Goal: Task Accomplishment & Management: Complete application form

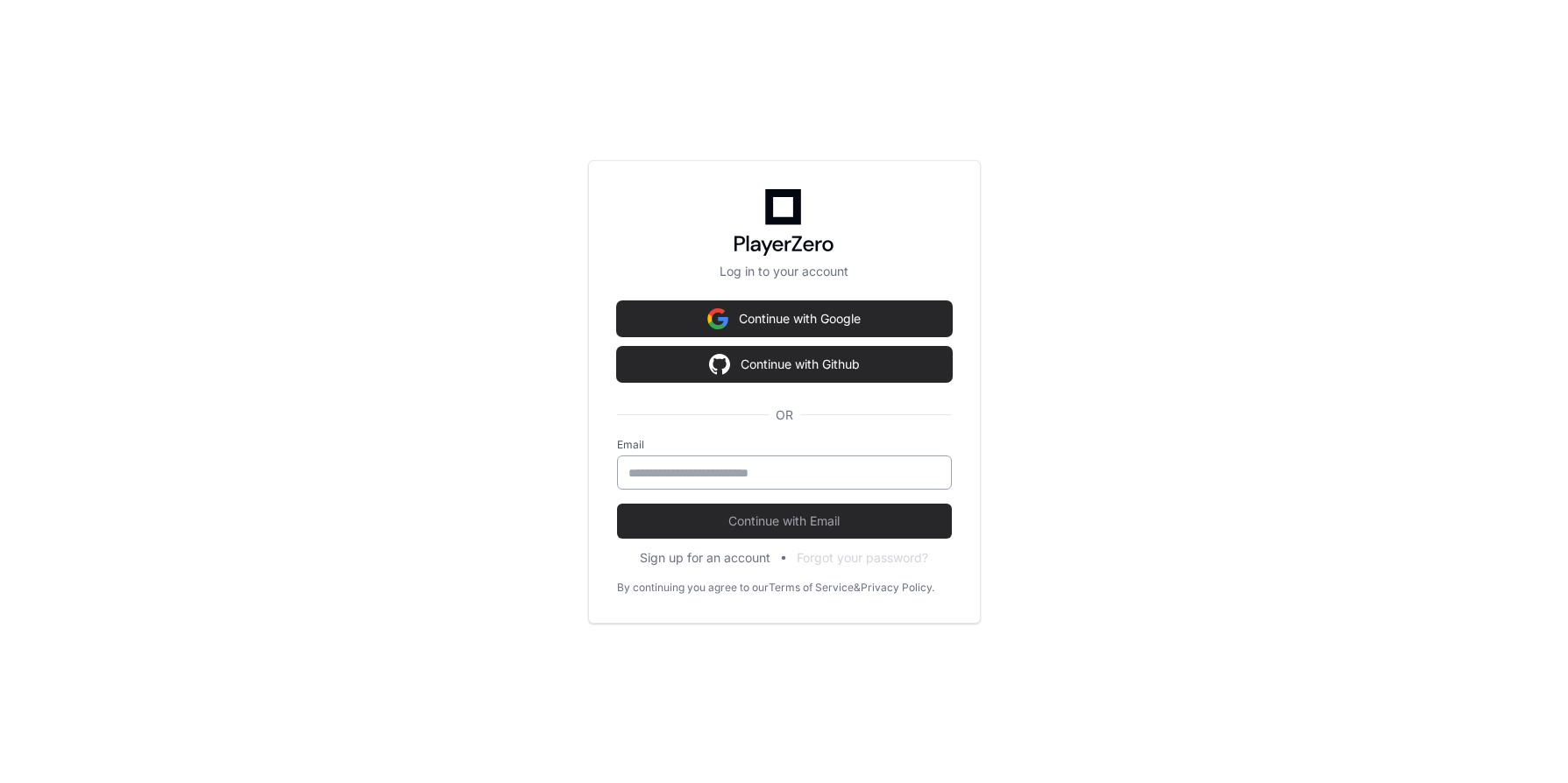
click at [763, 472] on input "email" at bounding box center [784, 473] width 311 height 17
type input "**********"
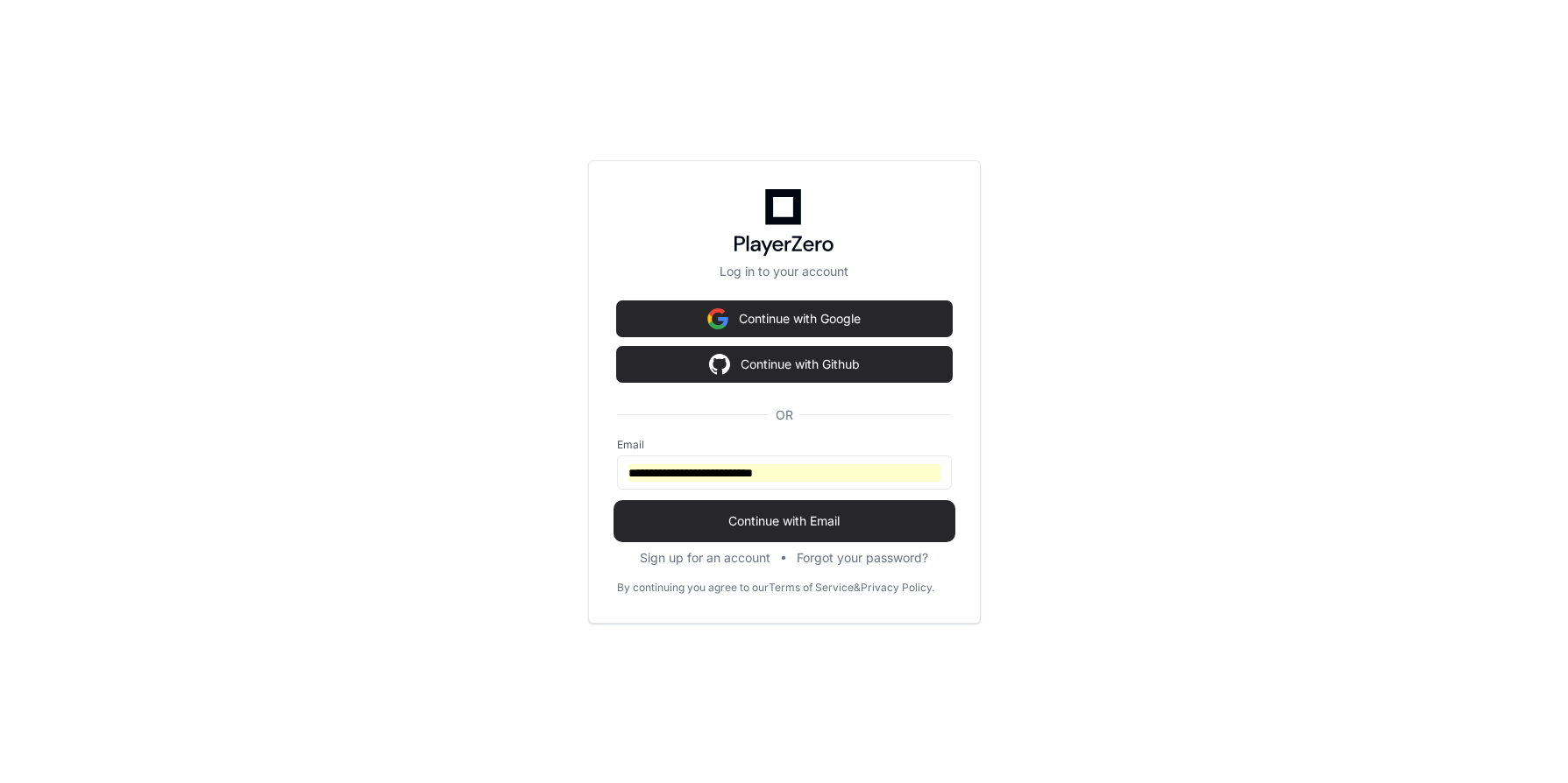
click at [797, 518] on span "Continue with Email" at bounding box center [784, 521] width 334 height 17
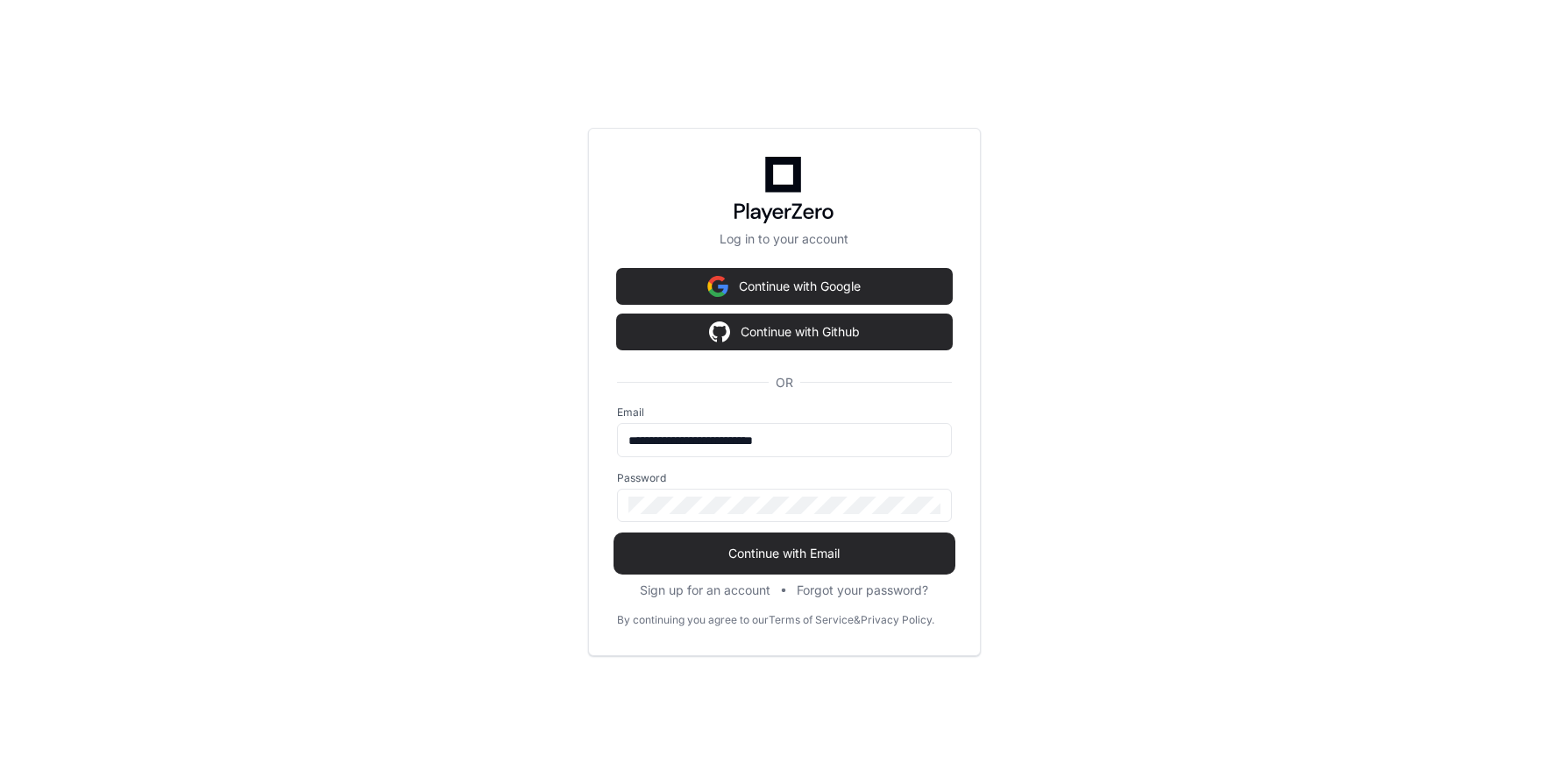
click at [778, 546] on span "Continue with Email" at bounding box center [784, 554] width 334 height 17
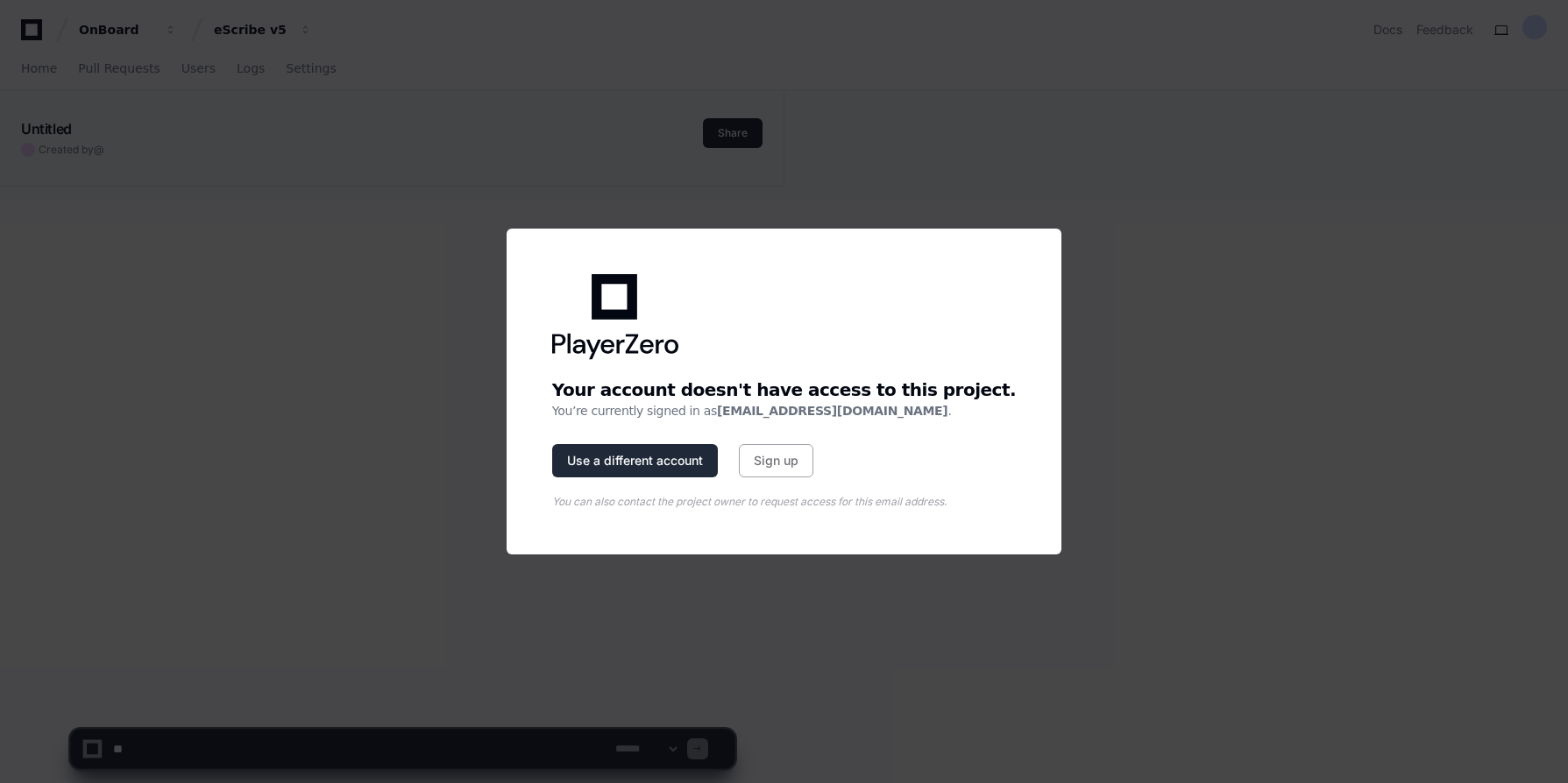
click at [669, 462] on button "Use a different account" at bounding box center [634, 461] width 166 height 34
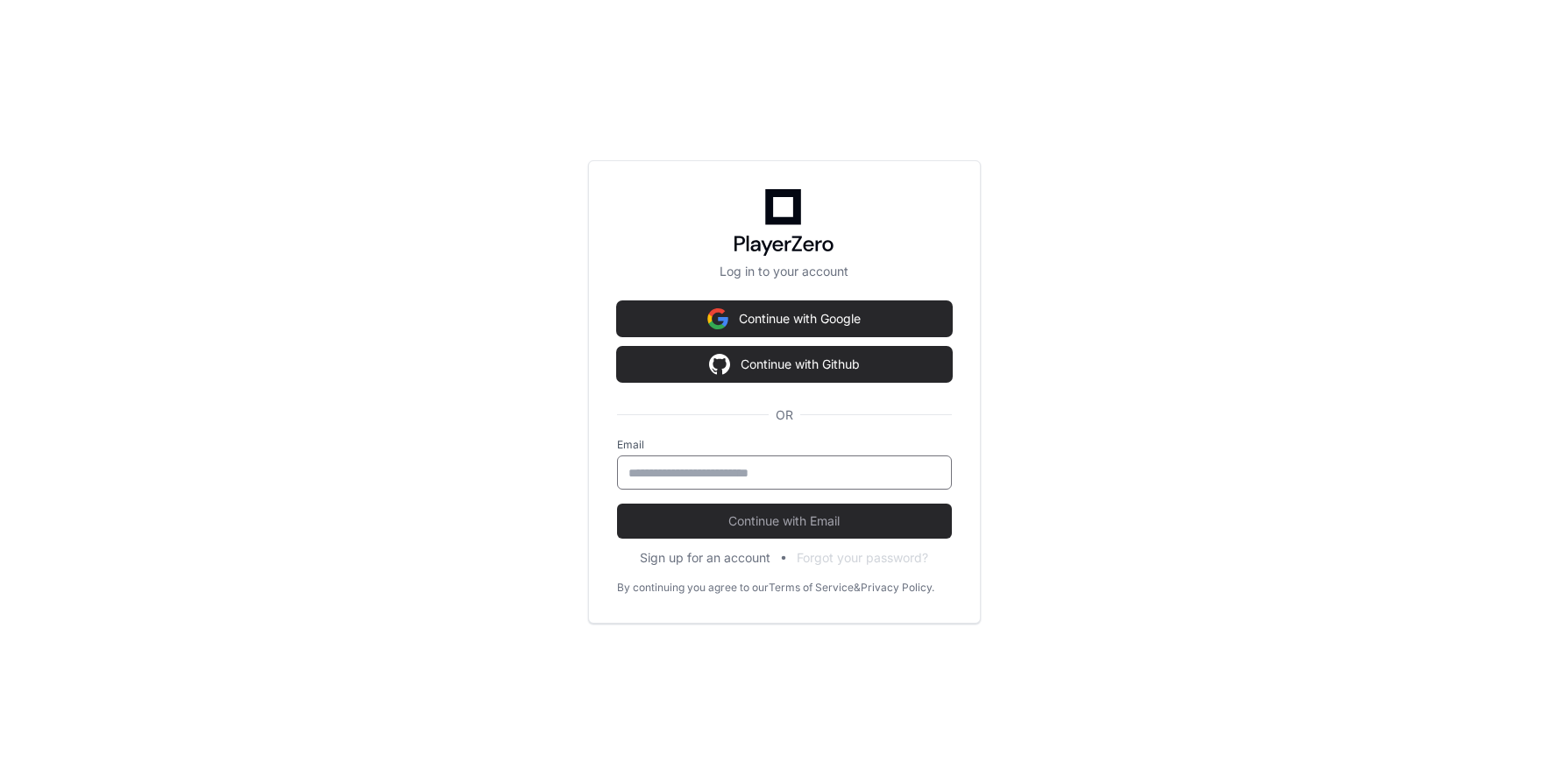
click at [691, 471] on input "email" at bounding box center [784, 473] width 311 height 17
type input "**********"
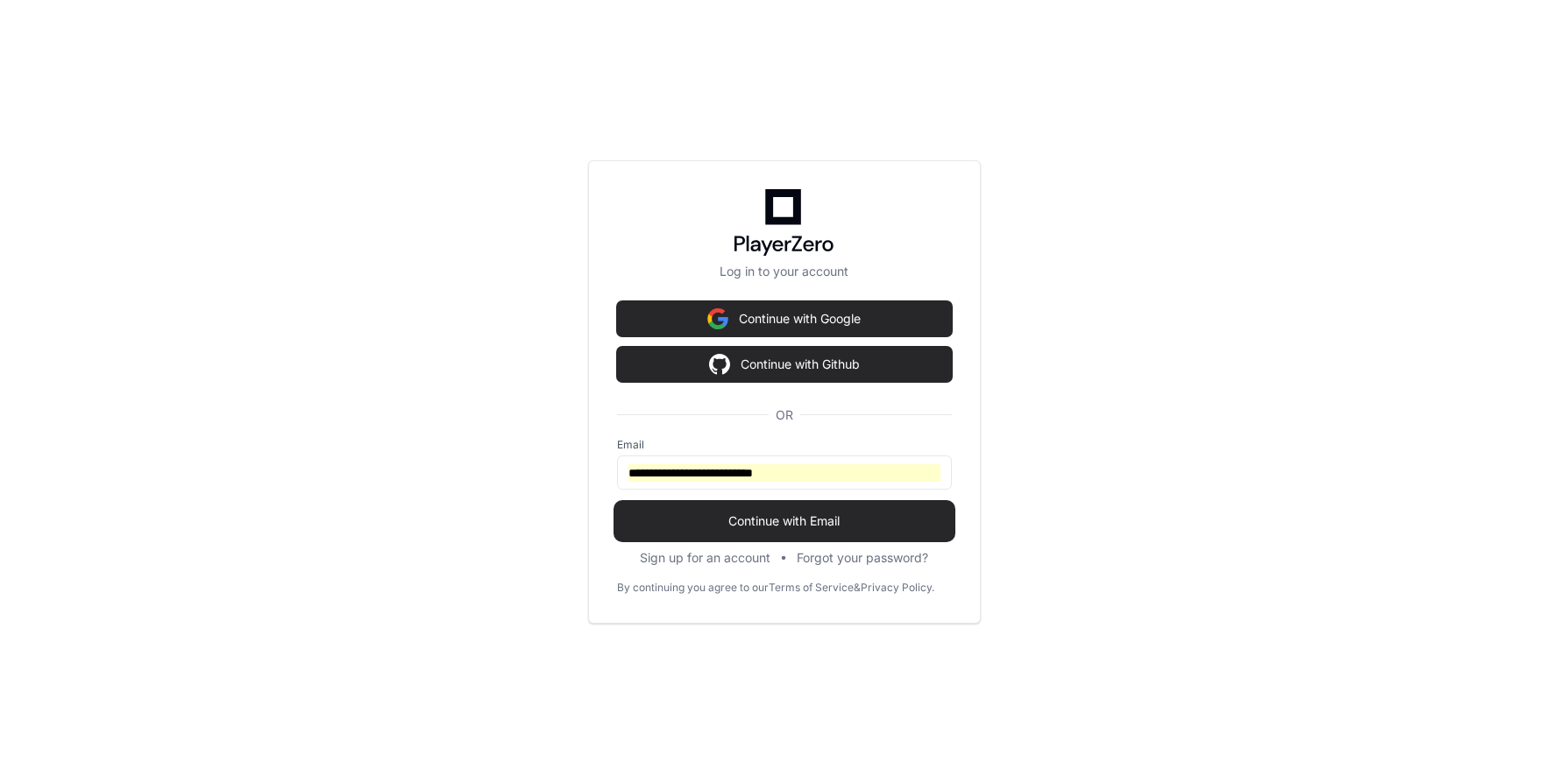
click at [712, 525] on span "Continue with Email" at bounding box center [784, 521] width 334 height 17
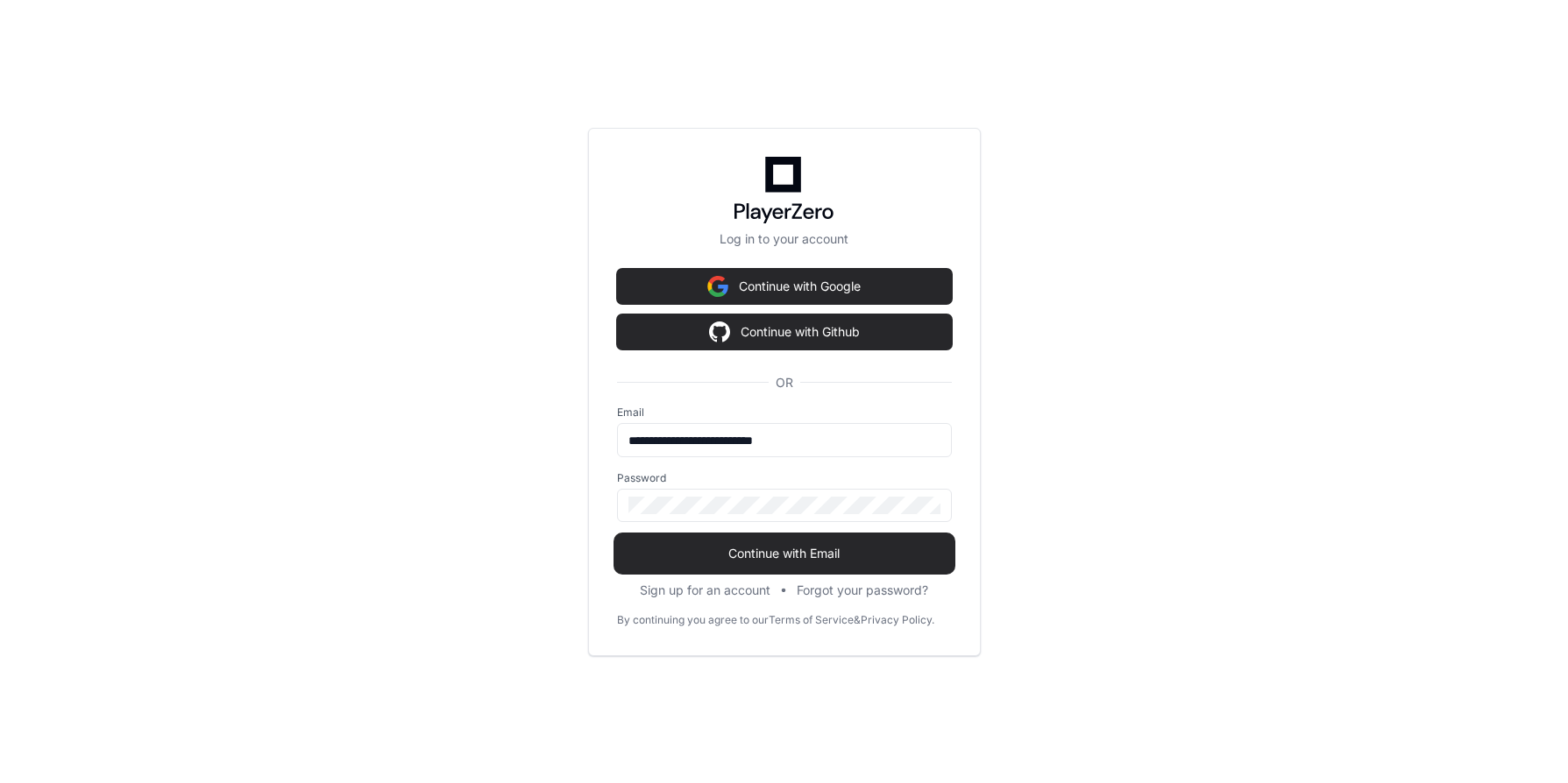
click at [726, 554] on span "Continue with Email" at bounding box center [784, 554] width 334 height 17
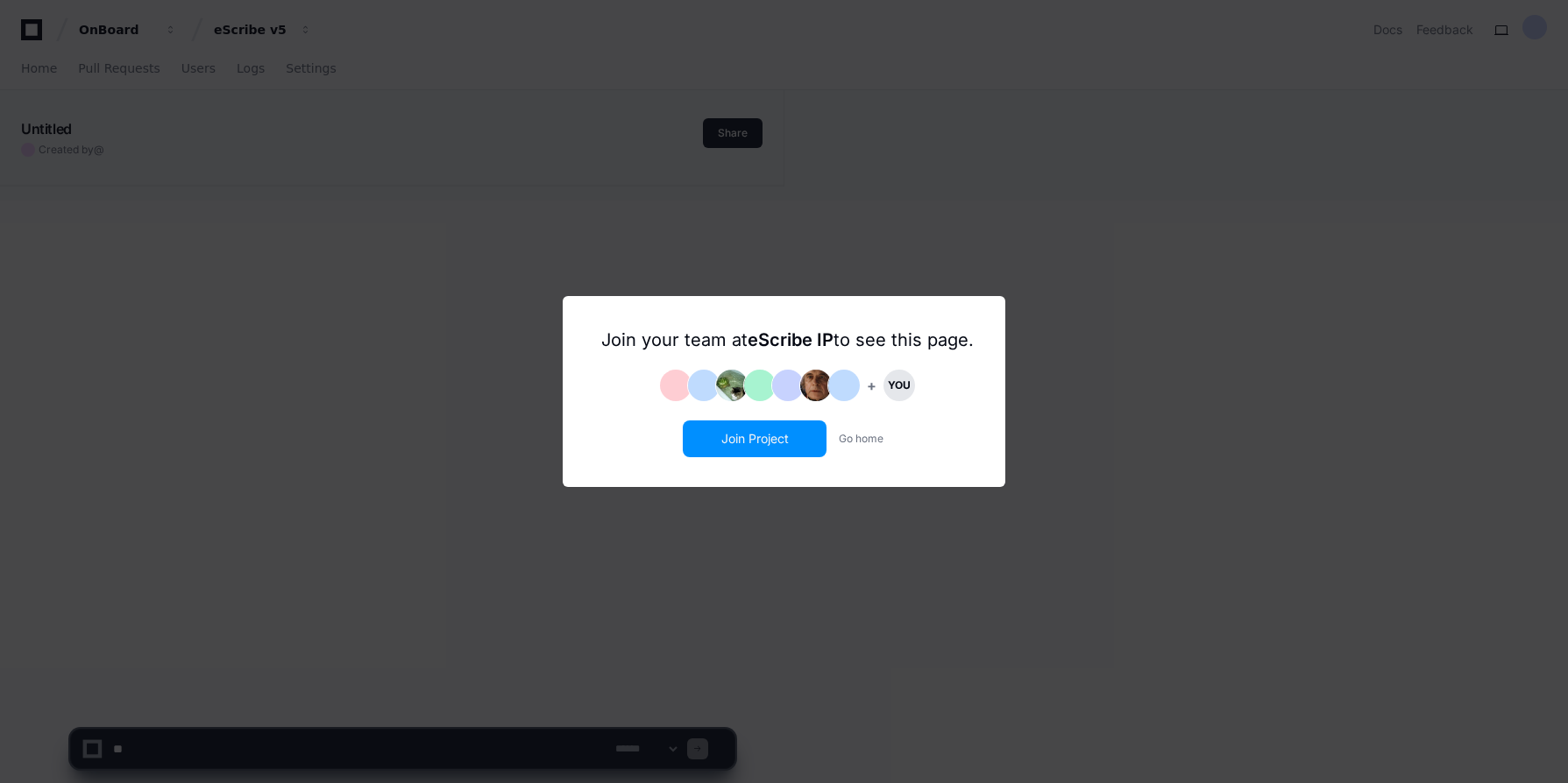
click at [741, 438] on button "Join Project" at bounding box center [754, 439] width 140 height 34
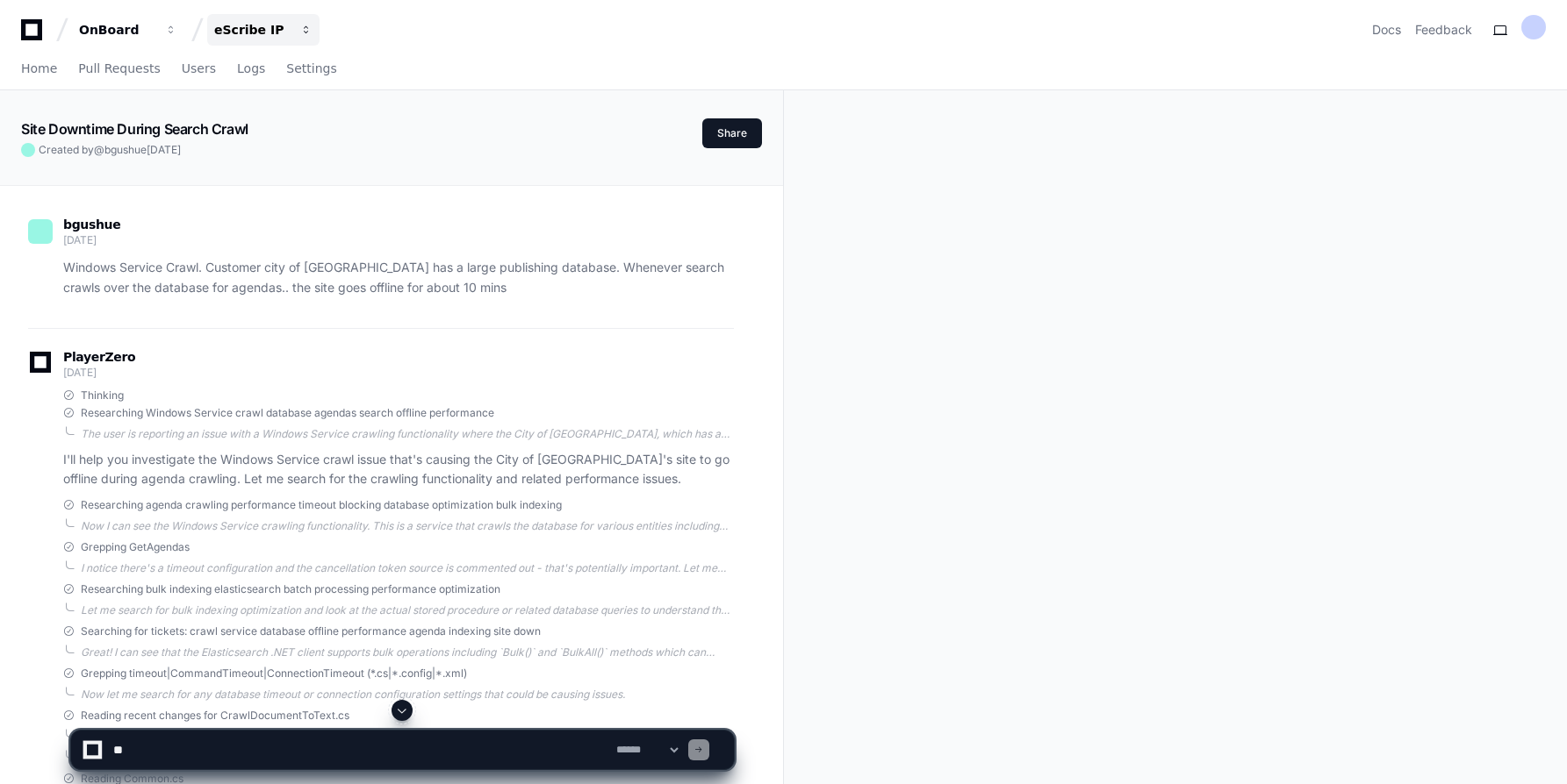
click at [178, 29] on span "button" at bounding box center [171, 30] width 12 height 12
